Goal: Information Seeking & Learning: Check status

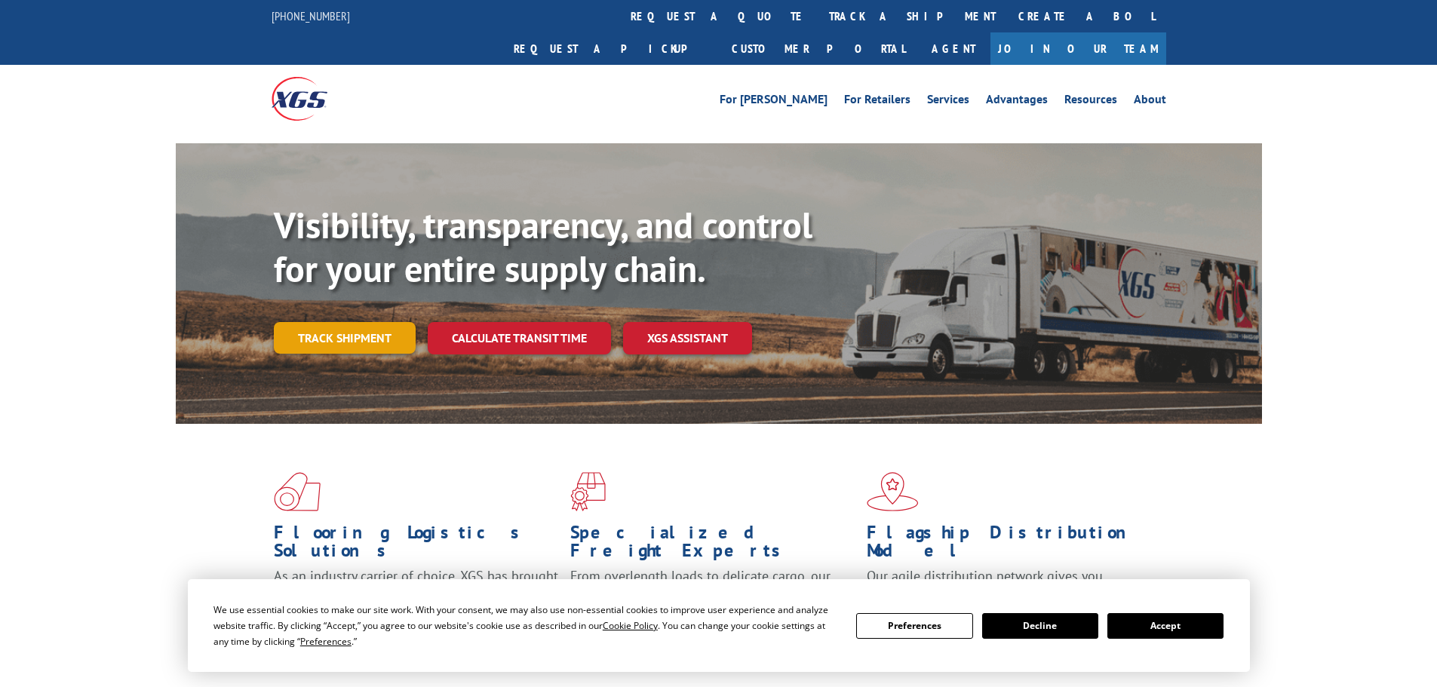
click at [382, 322] on link "Track shipment" at bounding box center [345, 338] width 142 height 32
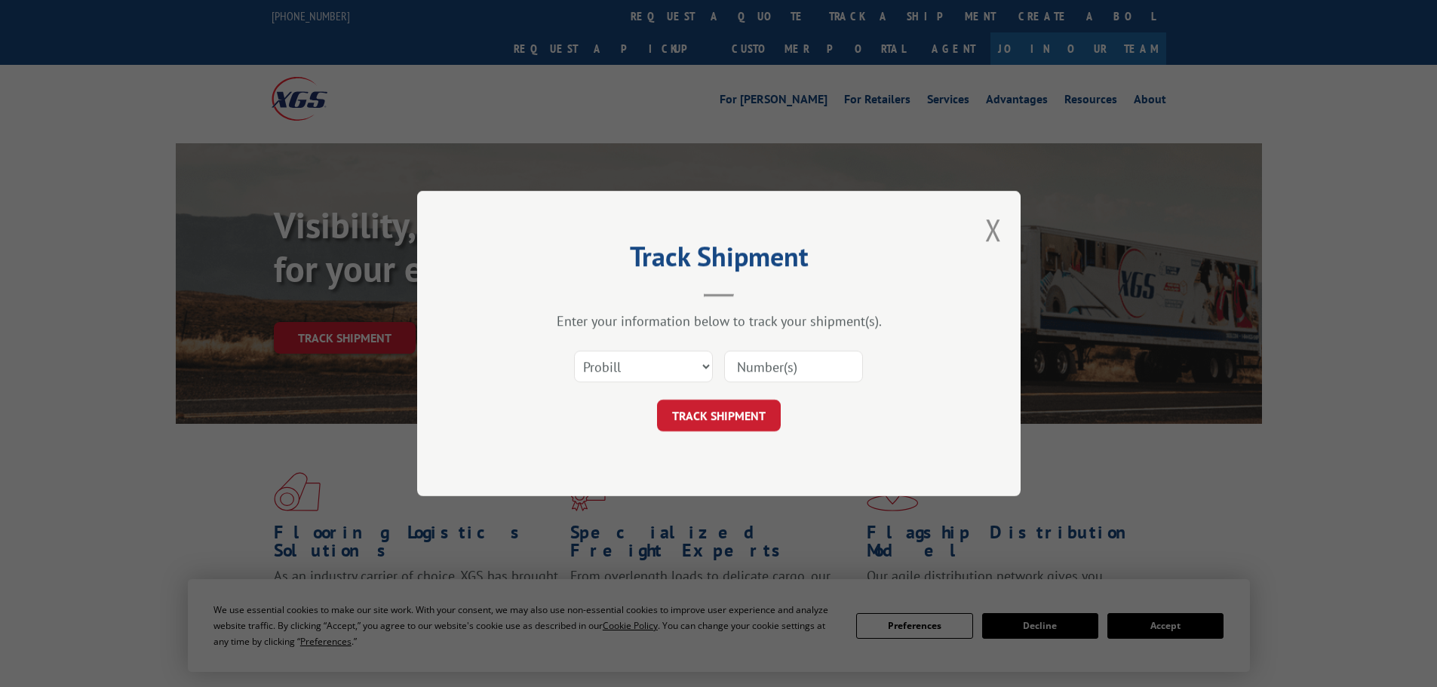
paste input "15472310"
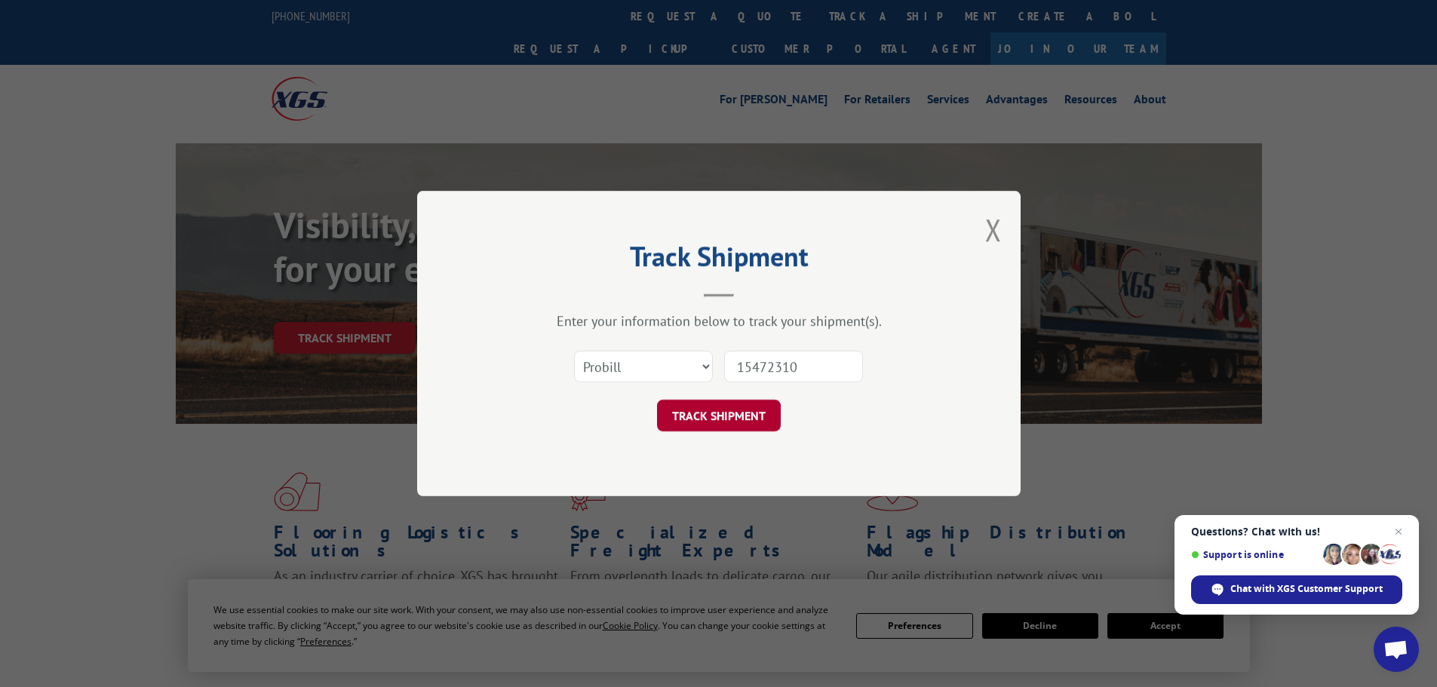
type input "15472310"
click at [738, 421] on button "TRACK SHIPMENT" at bounding box center [719, 416] width 124 height 32
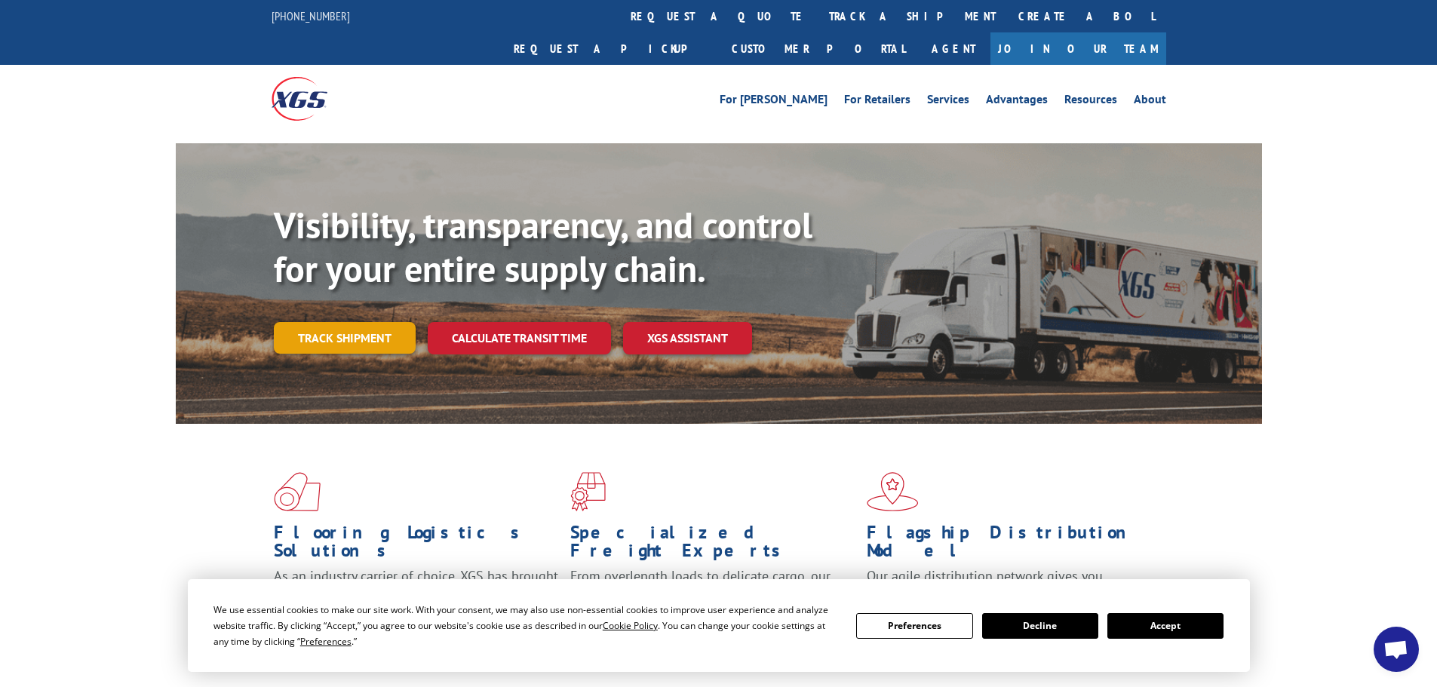
click at [303, 322] on link "Track shipment" at bounding box center [345, 338] width 142 height 32
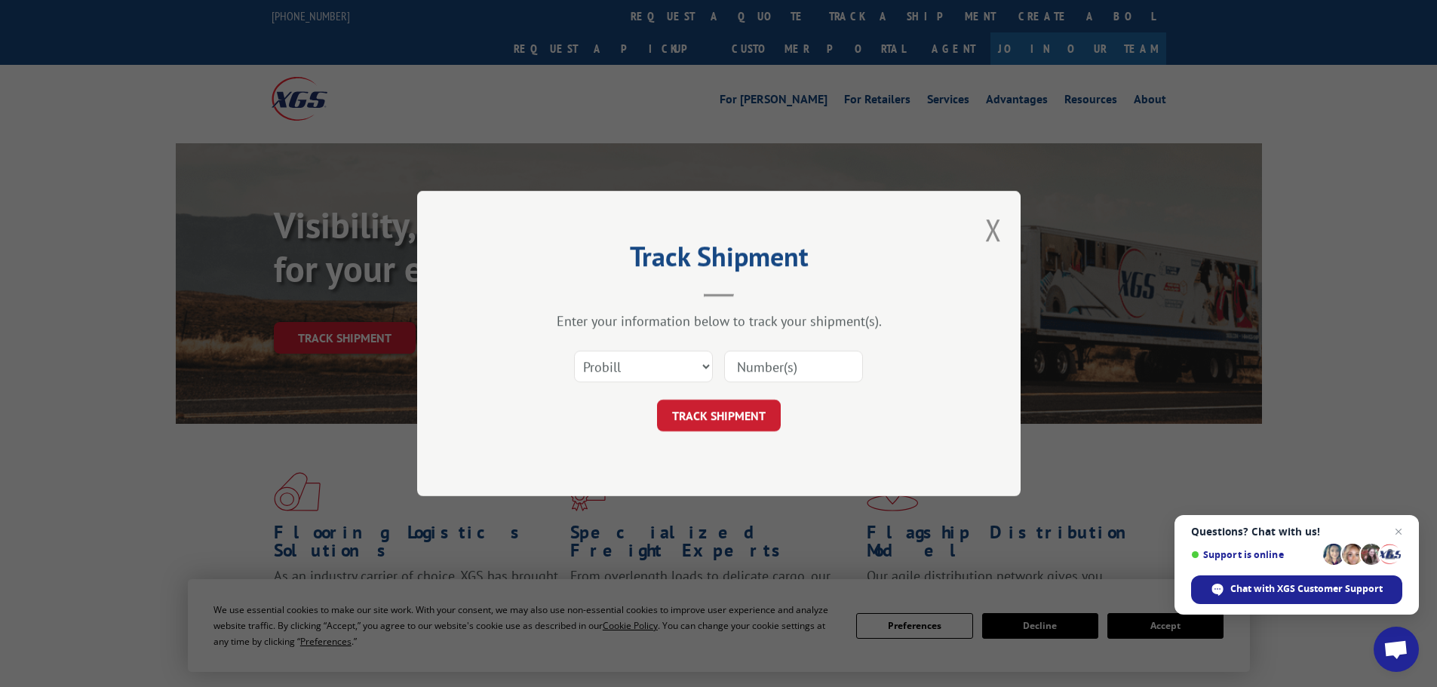
paste input "15472310"
type input "15472310"
click at [710, 414] on button "TRACK SHIPMENT" at bounding box center [719, 416] width 124 height 32
